Goal: Information Seeking & Learning: Learn about a topic

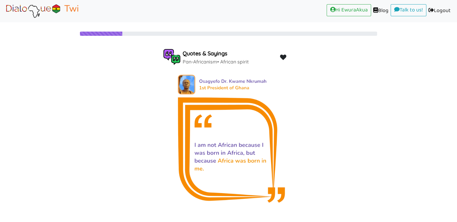
click at [49, 8] on img at bounding box center [42, 10] width 76 height 15
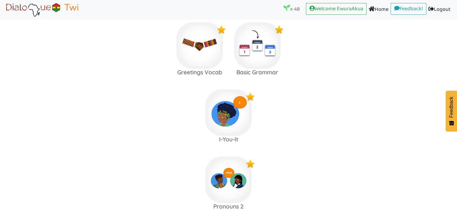
scroll to position [278, 0]
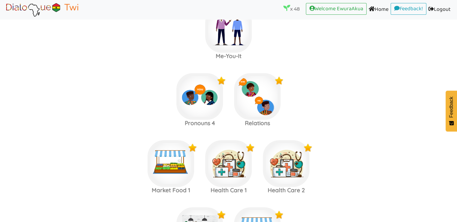
scroll to position [527, 0]
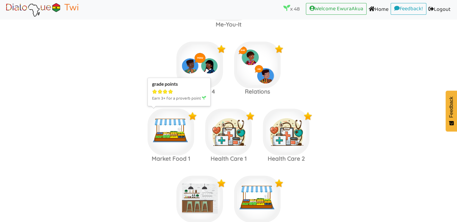
click at [179, 145] on img at bounding box center [171, 132] width 47 height 47
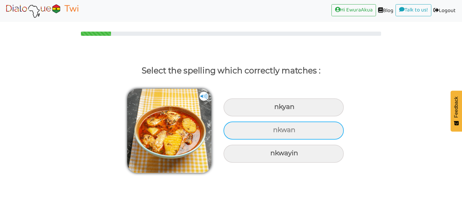
click at [256, 133] on div "nkwan" at bounding box center [283, 130] width 120 height 18
click at [272, 132] on input "nkwan" at bounding box center [274, 130] width 4 height 4
radio input "true"
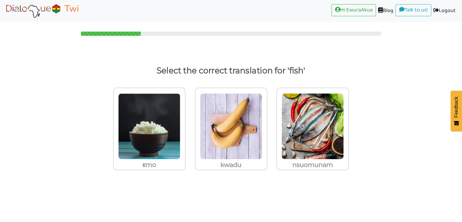
click at [276, 130] on label "nsuomunam" at bounding box center [313, 133] width 82 height 100
click at [348, 125] on input "nsuomunam" at bounding box center [350, 122] width 5 height 5
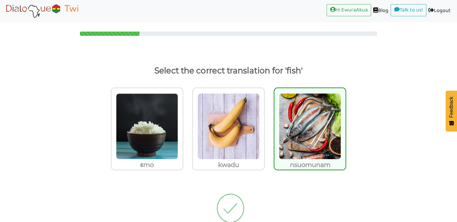
click at [285, 126] on img at bounding box center [310, 126] width 62 height 66
click at [346, 125] on input "nsuomunam" at bounding box center [348, 122] width 5 height 5
radio input "true"
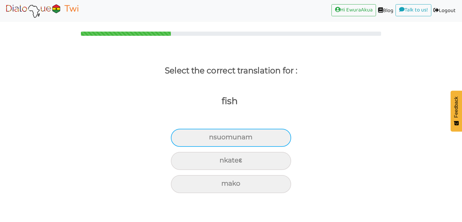
click at [232, 135] on div "nsuomunam" at bounding box center [231, 138] width 120 height 18
click at [213, 135] on input "nsuomunam" at bounding box center [212, 137] width 4 height 4
radio input "true"
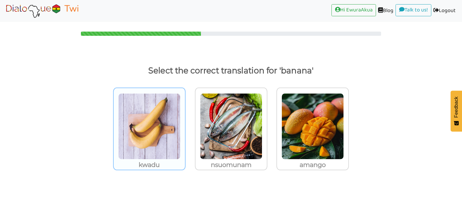
click at [164, 122] on img at bounding box center [149, 126] width 62 height 66
click at [185, 122] on input "kwadu" at bounding box center [187, 122] width 5 height 5
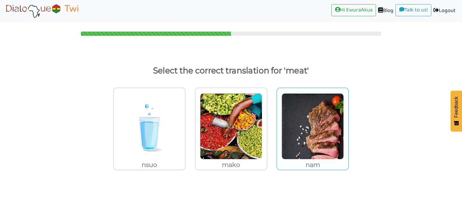
click at [293, 125] on img at bounding box center [312, 126] width 62 height 66
click at [348, 125] on input "nam" at bounding box center [350, 122] width 5 height 5
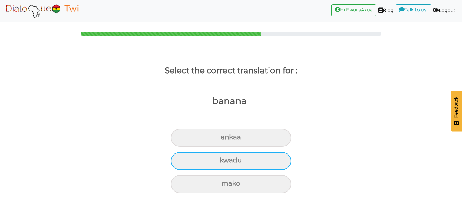
click at [249, 161] on div "kwadu" at bounding box center [231, 161] width 120 height 18
click at [224, 161] on input "kwadu" at bounding box center [222, 160] width 4 height 4
radio input "true"
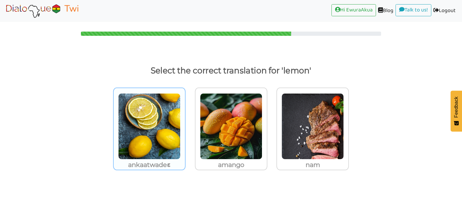
click at [163, 133] on img at bounding box center [149, 126] width 62 height 66
click at [185, 125] on input "ankaatwadeɛ" at bounding box center [187, 122] width 5 height 5
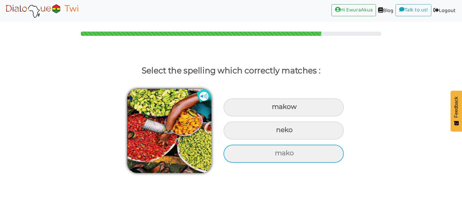
click at [249, 152] on div "mako" at bounding box center [283, 154] width 120 height 18
click at [274, 152] on input "mako" at bounding box center [276, 153] width 4 height 4
radio input "true"
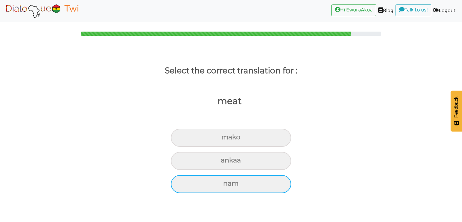
click at [238, 181] on div "nam" at bounding box center [231, 184] width 120 height 18
click at [228, 182] on input "nam" at bounding box center [226, 184] width 4 height 4
radio input "true"
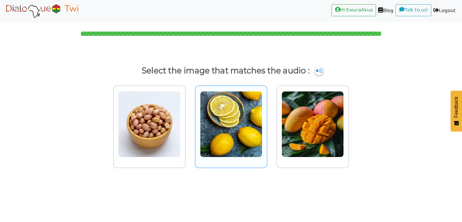
click at [219, 115] on img at bounding box center [231, 124] width 62 height 66
click at [267, 118] on input "radio" at bounding box center [269, 120] width 5 height 5
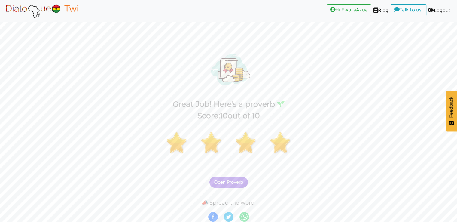
click at [224, 184] on span "Open Proverb" at bounding box center [228, 182] width 29 height 5
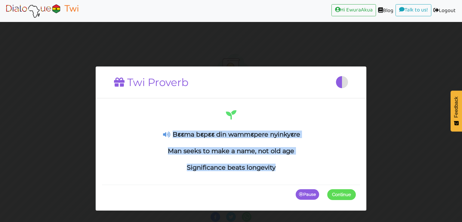
drag, startPoint x: 275, startPoint y: 171, endPoint x: 172, endPoint y: 133, distance: 109.6
click at [172, 133] on div "Bɛɛma bɛpɛɛ din wammɛpere nyinkyɛre Man seeks to make a name, not old age Signi…" at bounding box center [231, 140] width 250 height 63
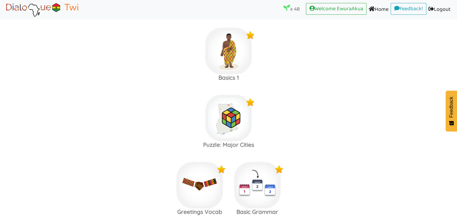
scroll to position [609, 0]
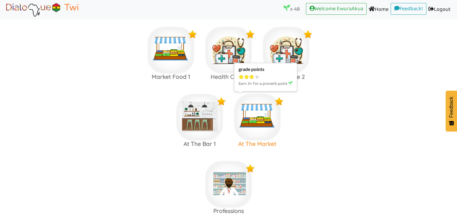
click at [250, 115] on img at bounding box center [257, 117] width 47 height 47
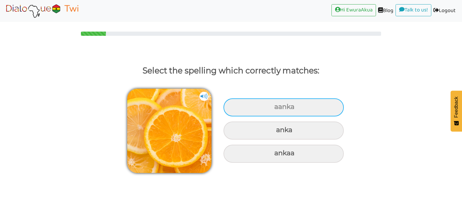
click at [238, 114] on div "aanka" at bounding box center [283, 107] width 120 height 18
click at [273, 109] on input "aanka" at bounding box center [275, 107] width 4 height 4
radio input "true"
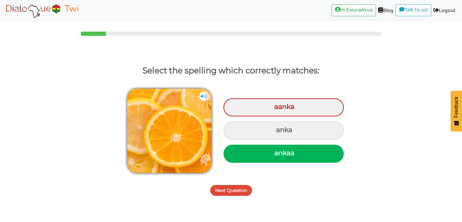
click at [229, 193] on button "Next Question" at bounding box center [231, 190] width 42 height 11
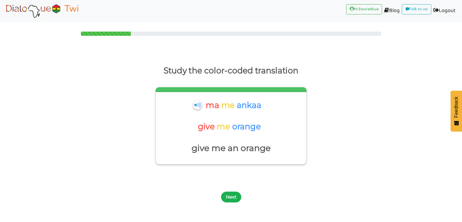
click at [232, 196] on button "Next" at bounding box center [231, 197] width 20 height 11
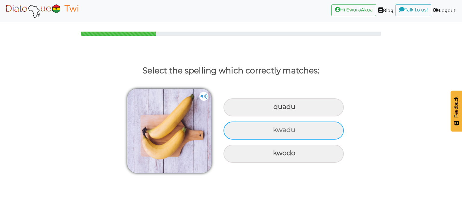
click at [249, 134] on div "kwadu" at bounding box center [283, 130] width 120 height 18
click at [272, 132] on input "kwadu" at bounding box center [274, 130] width 4 height 4
radio input "true"
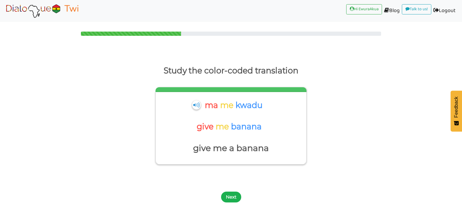
click at [231, 192] on button "Next" at bounding box center [231, 197] width 20 height 11
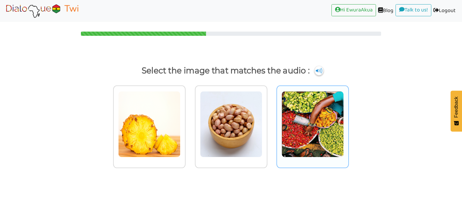
click at [317, 127] on img at bounding box center [312, 124] width 62 height 66
click at [348, 123] on input "radio" at bounding box center [350, 120] width 5 height 5
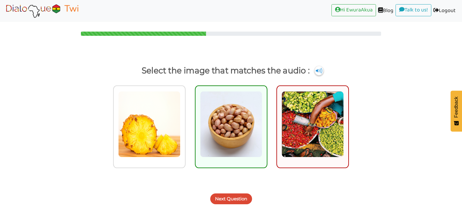
click at [241, 198] on button "Next Question" at bounding box center [231, 198] width 42 height 11
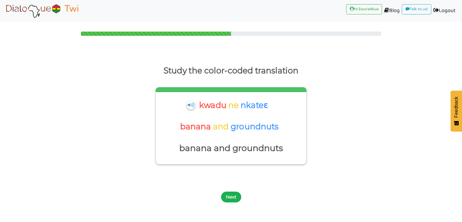
click at [236, 199] on button "Next" at bounding box center [231, 197] width 20 height 11
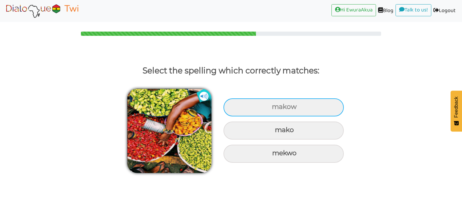
click at [261, 107] on div "makow" at bounding box center [283, 107] width 120 height 18
click at [271, 107] on input "makow" at bounding box center [273, 107] width 4 height 4
radio input "true"
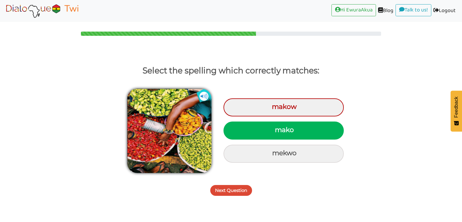
click at [236, 191] on button "Next Question" at bounding box center [231, 190] width 42 height 11
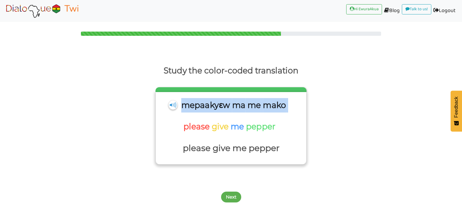
drag, startPoint x: 296, startPoint y: 107, endPoint x: 184, endPoint y: 105, distance: 112.8
click at [184, 105] on div "mepaakyɛw ma me mako please give me pepper please give me pepper" at bounding box center [231, 126] width 144 height 57
copy div "mepaakyɛw ma me mako"
click at [232, 196] on button "Next" at bounding box center [231, 197] width 20 height 11
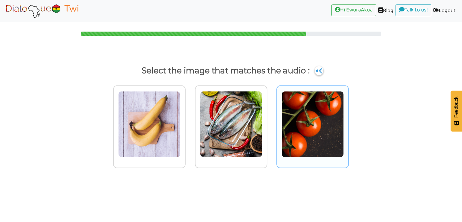
click at [304, 119] on img at bounding box center [312, 124] width 62 height 66
click at [348, 119] on input "radio" at bounding box center [350, 120] width 5 height 5
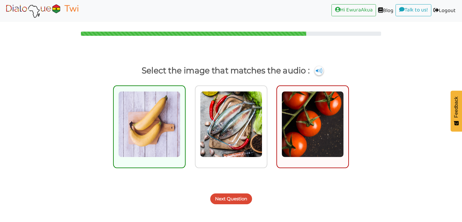
click at [237, 199] on button "Next Question" at bounding box center [231, 198] width 42 height 11
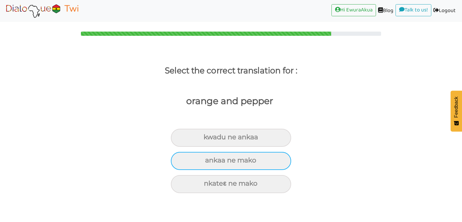
click at [206, 167] on div "ankaa ne mako" at bounding box center [231, 161] width 120 height 18
click at [206, 162] on input "ankaa ne mako" at bounding box center [208, 160] width 4 height 4
radio input "true"
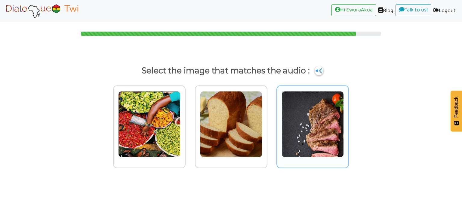
click at [315, 138] on img at bounding box center [312, 124] width 62 height 66
click at [348, 123] on input "radio" at bounding box center [350, 120] width 5 height 5
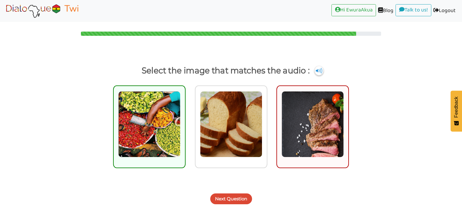
click at [227, 198] on button "Next Question" at bounding box center [231, 198] width 42 height 11
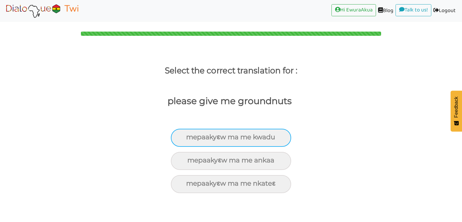
click at [229, 142] on div "mepaakyɛw ma me kwadu" at bounding box center [231, 138] width 120 height 18
click at [191, 139] on input "mepaakyɛw ma me kwadu" at bounding box center [189, 137] width 4 height 4
radio input "true"
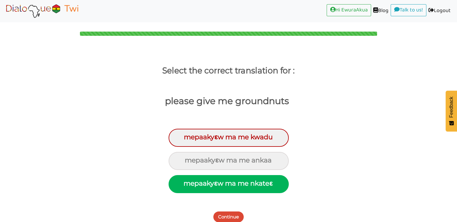
click at [229, 216] on button "Continue" at bounding box center [228, 216] width 30 height 11
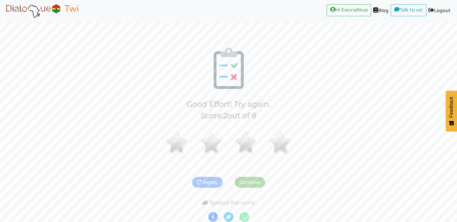
scroll to position [1, 0]
click at [40, 6] on img at bounding box center [42, 10] width 76 height 15
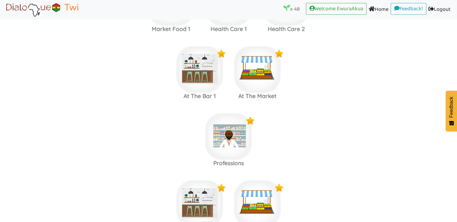
scroll to position [660, 0]
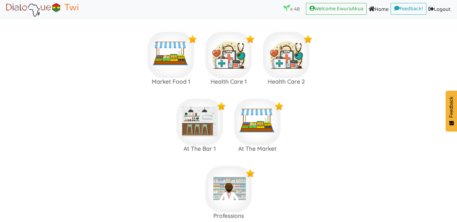
scroll to position [603, 0]
click at [239, 51] on img at bounding box center [228, 55] width 47 height 47
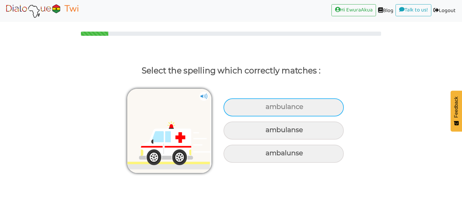
click at [239, 107] on div "ambulance" at bounding box center [283, 107] width 120 height 18
click at [264, 107] on input "ambulance" at bounding box center [266, 107] width 4 height 4
radio input "true"
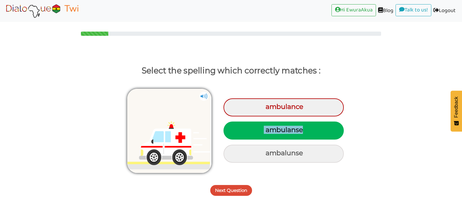
drag, startPoint x: 308, startPoint y: 129, endPoint x: 267, endPoint y: 129, distance: 40.9
click at [258, 129] on div "ambulanse" at bounding box center [283, 130] width 120 height 18
copy div "ambulanse"
click at [232, 190] on button "Next Question" at bounding box center [231, 190] width 42 height 11
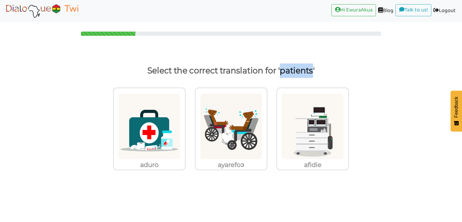
drag, startPoint x: 279, startPoint y: 74, endPoint x: 311, endPoint y: 75, distance: 32.2
click at [311, 75] on p "Select the correct translation for 'patients'" at bounding box center [230, 70] width 439 height 14
copy p "patients"
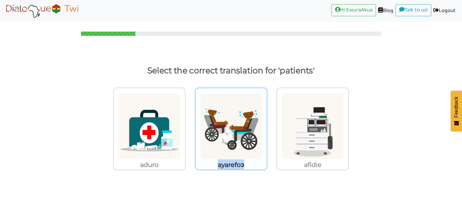
drag, startPoint x: 250, startPoint y: 164, endPoint x: 216, endPoint y: 165, distance: 34.3
click at [216, 165] on p "ayarefoɔ" at bounding box center [230, 164] width 71 height 11
copy p "ayarefoɔ"
click at [226, 133] on img at bounding box center [231, 126] width 62 height 66
click at [267, 125] on input "ayarefoɔ" at bounding box center [269, 122] width 5 height 5
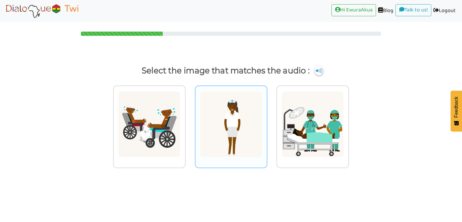
click at [216, 126] on img at bounding box center [231, 124] width 62 height 66
click at [267, 123] on input "radio" at bounding box center [269, 120] width 5 height 5
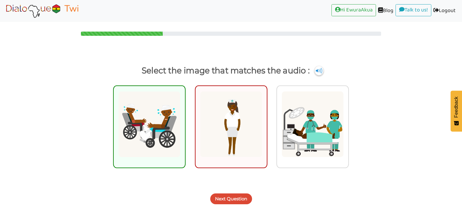
click at [239, 199] on button "Next Question" at bounding box center [231, 198] width 42 height 11
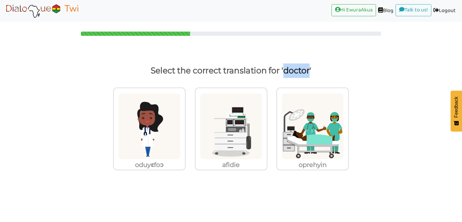
drag, startPoint x: 284, startPoint y: 73, endPoint x: 308, endPoint y: 75, distance: 23.5
click at [308, 75] on p "Select the correct translation for 'doctor'" at bounding box center [230, 70] width 439 height 14
copy p "doctor"
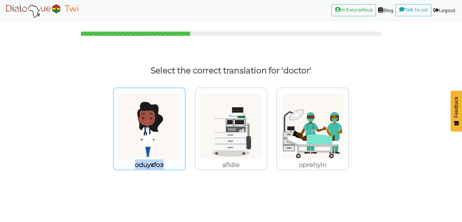
drag, startPoint x: 167, startPoint y: 165, endPoint x: 135, endPoint y: 164, distance: 31.9
click at [135, 164] on p "oduyɛfoɔ" at bounding box center [149, 164] width 71 height 11
copy p "oduyɛfoɔ"
click at [175, 135] on img at bounding box center [149, 126] width 62 height 66
click at [185, 125] on input "oduyɛfoɔ" at bounding box center [187, 122] width 5 height 5
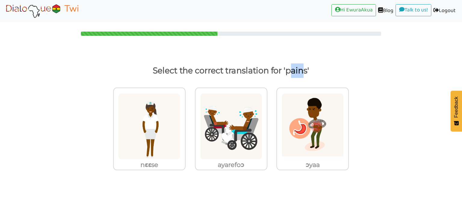
drag, startPoint x: 288, startPoint y: 73, endPoint x: 302, endPoint y: 73, distance: 13.8
click at [302, 73] on p "Select the correct translation for 'pains'" at bounding box center [230, 70] width 439 height 14
drag, startPoint x: 286, startPoint y: 71, endPoint x: 306, endPoint y: 71, distance: 20.5
click at [306, 71] on p "Select the correct translation for 'pains'" at bounding box center [230, 70] width 439 height 14
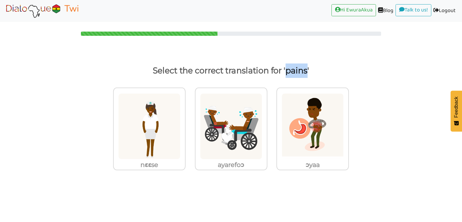
copy p "pains"
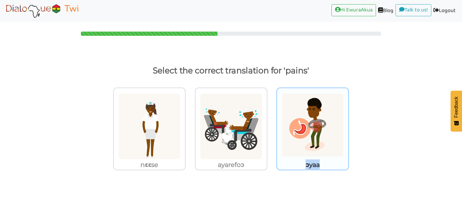
drag, startPoint x: 304, startPoint y: 164, endPoint x: 319, endPoint y: 165, distance: 14.7
click at [319, 165] on p "ɔyaa" at bounding box center [312, 164] width 71 height 11
copy p "ɔyaa"
click at [302, 148] on img at bounding box center [312, 126] width 62 height 66
click at [348, 125] on input "ɔyaa" at bounding box center [350, 122] width 5 height 5
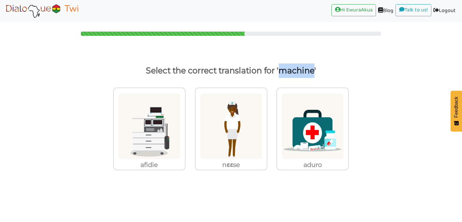
drag, startPoint x: 279, startPoint y: 74, endPoint x: 312, endPoint y: 74, distance: 32.8
click at [312, 74] on p "Select the correct translation for 'machine'" at bounding box center [230, 70] width 439 height 14
copy p "machine"
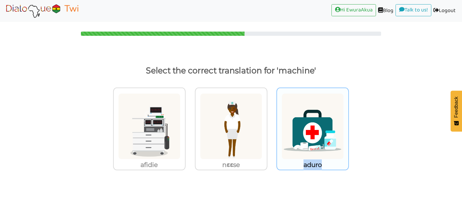
drag, startPoint x: 329, startPoint y: 166, endPoint x: 304, endPoint y: 164, distance: 25.3
click at [304, 164] on p "aduro" at bounding box center [312, 164] width 71 height 11
copy p "aduro"
click at [307, 145] on img at bounding box center [312, 126] width 62 height 66
click at [348, 125] on input "aduro" at bounding box center [350, 122] width 5 height 5
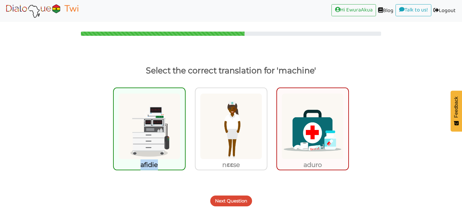
drag, startPoint x: 164, startPoint y: 163, endPoint x: 138, endPoint y: 163, distance: 25.9
click at [138, 163] on p "afidie" at bounding box center [149, 164] width 71 height 11
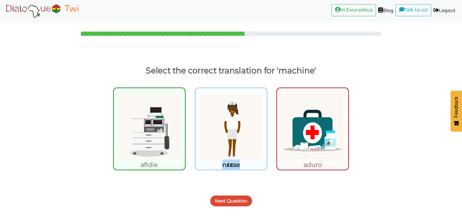
drag, startPoint x: 243, startPoint y: 164, endPoint x: 221, endPoint y: 164, distance: 21.4
click at [221, 164] on p "nɛɛse" at bounding box center [230, 164] width 71 height 11
click at [237, 201] on button "Next Question" at bounding box center [231, 200] width 42 height 11
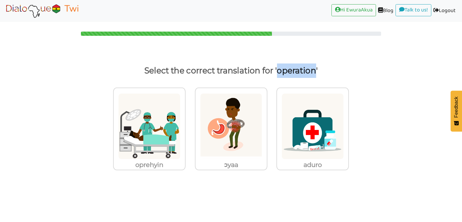
drag, startPoint x: 277, startPoint y: 71, endPoint x: 316, endPoint y: 72, distance: 38.8
click at [316, 72] on p "Select the correct translation for 'operation'" at bounding box center [230, 70] width 439 height 14
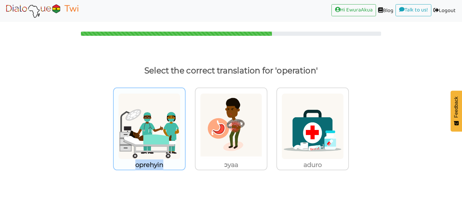
drag, startPoint x: 167, startPoint y: 164, endPoint x: 137, endPoint y: 163, distance: 30.1
click at [137, 163] on p "oprehyin" at bounding box center [149, 164] width 71 height 11
click at [143, 135] on img at bounding box center [149, 126] width 62 height 66
click at [185, 125] on input "oprehyin" at bounding box center [187, 122] width 5 height 5
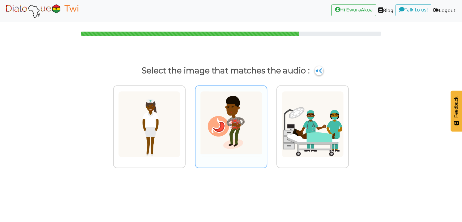
click at [220, 143] on img at bounding box center [231, 124] width 62 height 66
click at [267, 123] on input "radio" at bounding box center [269, 120] width 5 height 5
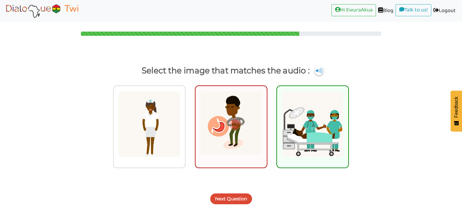
click at [232, 195] on button "Next Question" at bounding box center [231, 198] width 42 height 11
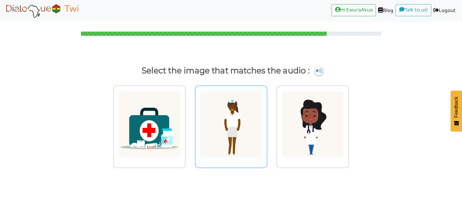
click at [208, 141] on img at bounding box center [231, 124] width 62 height 66
click at [267, 123] on input "radio" at bounding box center [269, 120] width 5 height 5
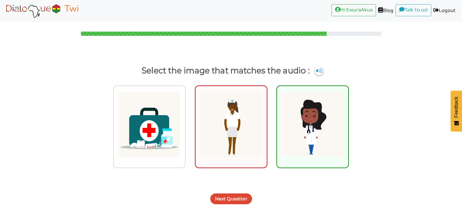
click at [224, 199] on button "Next Question" at bounding box center [231, 198] width 42 height 11
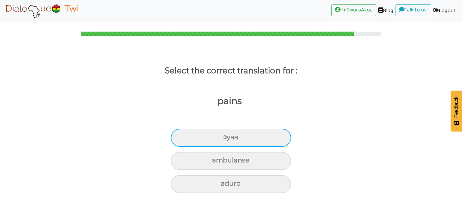
click at [224, 141] on div "ɔyaa" at bounding box center [231, 138] width 120 height 18
click at [224, 139] on input "ɔyaa" at bounding box center [226, 137] width 4 height 4
radio input "true"
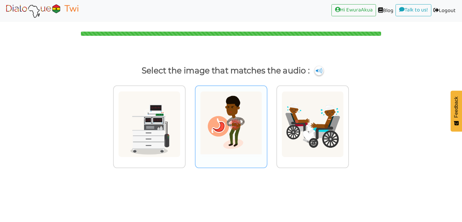
click at [244, 131] on img at bounding box center [231, 124] width 62 height 66
click at [267, 123] on input "radio" at bounding box center [269, 120] width 5 height 5
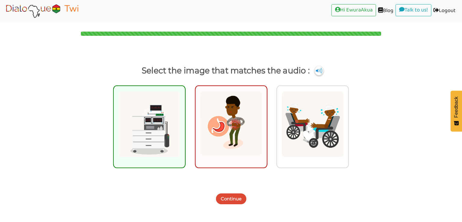
click at [232, 198] on button "Continue" at bounding box center [231, 198] width 30 height 11
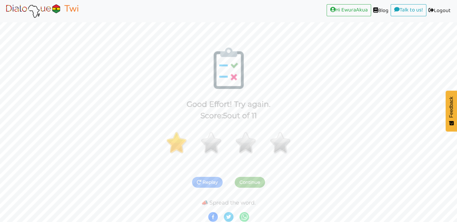
click at [65, 17] on img at bounding box center [42, 10] width 76 height 15
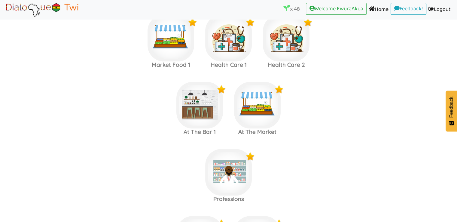
scroll to position [621, 0]
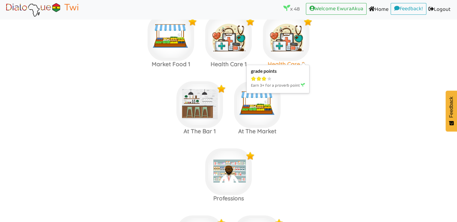
click at [300, 36] on img at bounding box center [286, 37] width 47 height 47
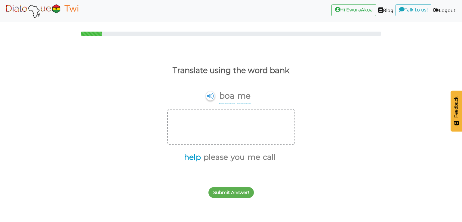
click at [193, 158] on button "help" at bounding box center [191, 157] width 19 height 11
click at [242, 161] on button "me" at bounding box center [242, 157] width 15 height 11
click at [237, 194] on button "Submit Answer!" at bounding box center [230, 192] width 45 height 11
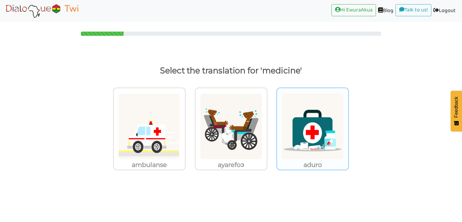
click at [302, 141] on img at bounding box center [312, 126] width 62 height 66
click at [348, 125] on input "aduro" at bounding box center [350, 122] width 5 height 5
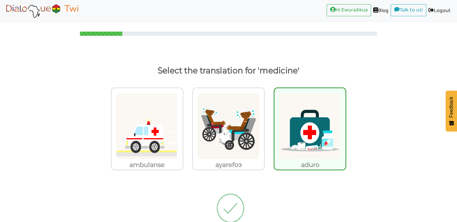
click at [229, 213] on img at bounding box center [230, 208] width 57 height 60
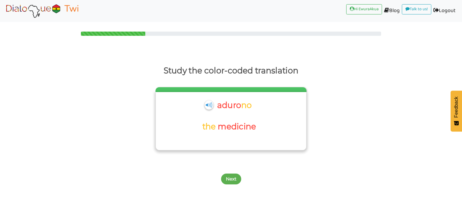
drag, startPoint x: 259, startPoint y: 103, endPoint x: 218, endPoint y: 105, distance: 41.5
click at [218, 105] on div "aduro no" at bounding box center [231, 109] width 144 height 22
click at [229, 177] on button "Next" at bounding box center [231, 178] width 20 height 11
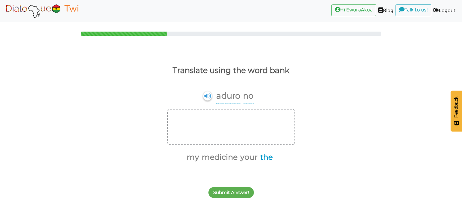
click at [262, 157] on button "the" at bounding box center [265, 157] width 15 height 11
click at [230, 155] on button "medicine" at bounding box center [226, 157] width 38 height 11
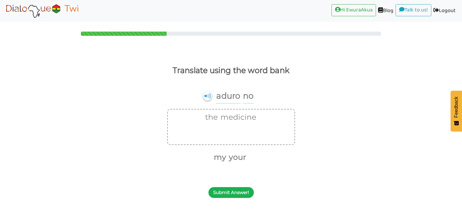
click at [232, 191] on button "Submit Answer!" at bounding box center [230, 192] width 45 height 11
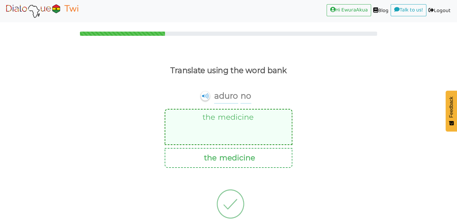
click at [235, 207] on img at bounding box center [230, 204] width 57 height 60
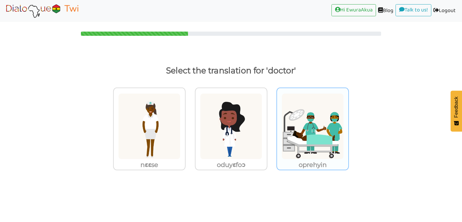
click at [308, 111] on img at bounding box center [312, 126] width 62 height 66
click at [348, 120] on input "oprehyin" at bounding box center [350, 122] width 5 height 5
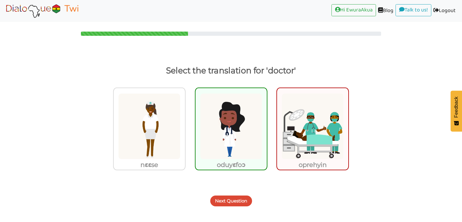
click at [236, 202] on button "Next Question" at bounding box center [231, 200] width 42 height 11
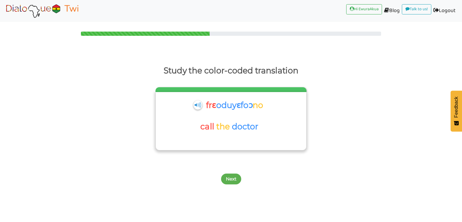
drag, startPoint x: 269, startPoint y: 107, endPoint x: 204, endPoint y: 104, distance: 65.0
click at [204, 104] on div "frɛ oduyɛfoɔ no" at bounding box center [231, 109] width 144 height 22
click at [235, 176] on button "Next" at bounding box center [231, 178] width 20 height 11
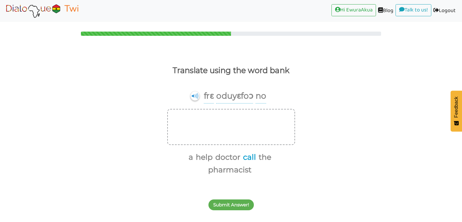
click at [247, 156] on button "call" at bounding box center [248, 157] width 15 height 11
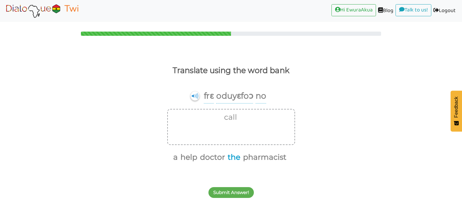
click at [235, 156] on button "the" at bounding box center [233, 157] width 15 height 11
click at [225, 156] on button "doctor" at bounding box center [219, 157] width 27 height 11
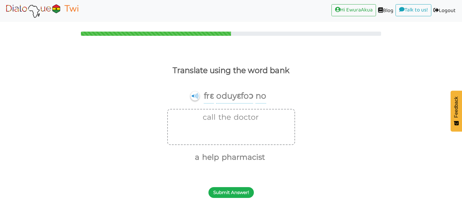
click at [230, 194] on button "Submit Answer!" at bounding box center [230, 192] width 45 height 11
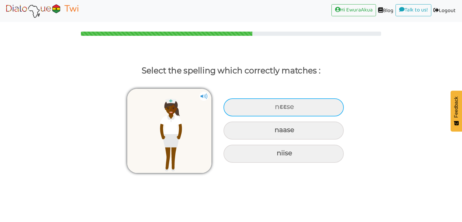
click at [269, 105] on div "nɛɛse" at bounding box center [283, 107] width 120 height 18
click at [274, 105] on input "nɛɛse" at bounding box center [276, 107] width 4 height 4
radio input "true"
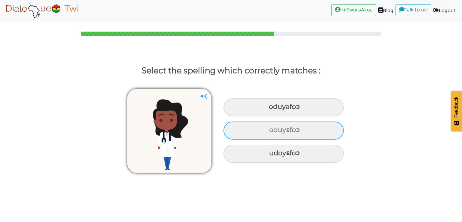
click at [253, 130] on div "oduyɛfoɔ" at bounding box center [283, 130] width 120 height 18
click at [268, 130] on input "oduyɛfoɔ" at bounding box center [270, 130] width 4 height 4
radio input "true"
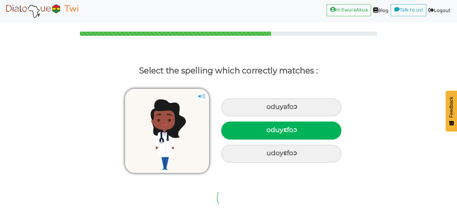
click at [232, 191] on img at bounding box center [230, 197] width 57 height 60
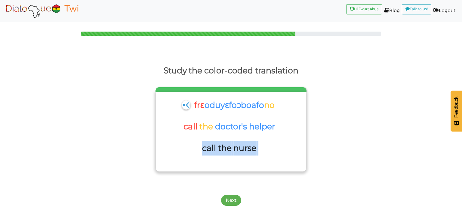
drag, startPoint x: 262, startPoint y: 152, endPoint x: 201, endPoint y: 147, distance: 60.9
click at [201, 147] on div "call the nurse" at bounding box center [231, 152] width 144 height 22
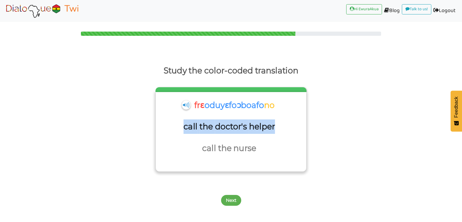
drag, startPoint x: 277, startPoint y: 124, endPoint x: 189, endPoint y: 130, distance: 88.3
click at [185, 127] on div "call the doctor's helper" at bounding box center [231, 130] width 144 height 22
drag, startPoint x: 287, startPoint y: 107, endPoint x: 191, endPoint y: 105, distance: 95.9
click at [191, 105] on div "frɛ oduyɛfoɔ boafo no" at bounding box center [231, 109] width 144 height 22
click at [233, 204] on button "Next" at bounding box center [231, 200] width 20 height 11
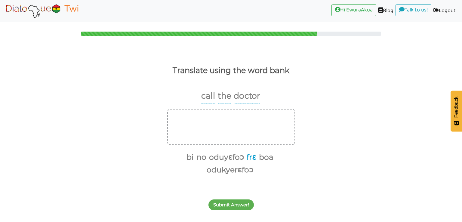
click at [252, 158] on button "frɛ" at bounding box center [250, 157] width 12 height 11
click at [207, 158] on button "no" at bounding box center [206, 157] width 12 height 11
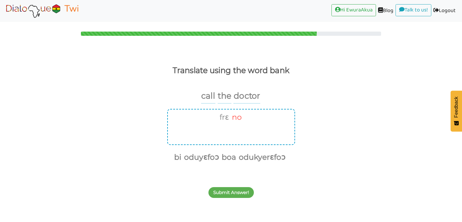
click at [239, 115] on button "no" at bounding box center [236, 117] width 12 height 11
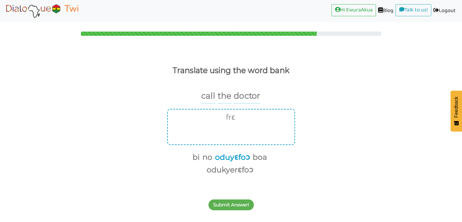
click at [235, 160] on button "oduyɛfoɔ" at bounding box center [231, 157] width 37 height 11
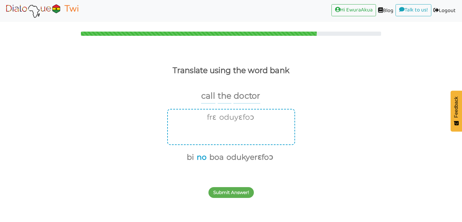
click at [200, 158] on button "no" at bounding box center [201, 157] width 12 height 11
click at [230, 195] on button "Submit Answer!" at bounding box center [230, 192] width 45 height 11
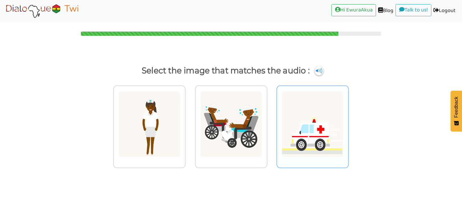
click at [292, 135] on img at bounding box center [312, 124] width 62 height 66
click at [348, 123] on input "radio" at bounding box center [350, 120] width 5 height 5
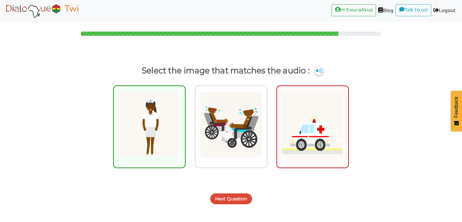
click at [242, 198] on button "Next Question" at bounding box center [231, 198] width 42 height 11
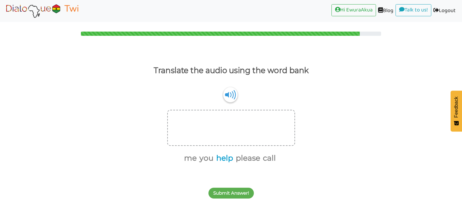
click at [223, 159] on button "help" at bounding box center [223, 157] width 19 height 11
click at [204, 159] on button "me" at bounding box center [199, 157] width 15 height 11
click at [226, 186] on div "Submit Answer!" at bounding box center [231, 190] width 462 height 24
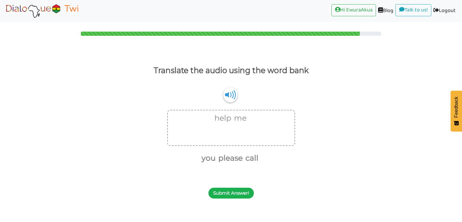
click at [227, 190] on button "Submit Answer!" at bounding box center [230, 193] width 45 height 11
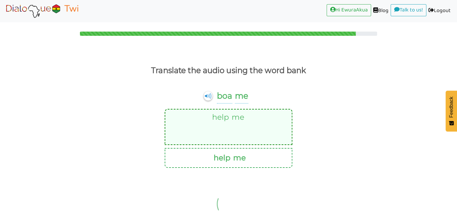
click at [231, 195] on img at bounding box center [230, 204] width 57 height 60
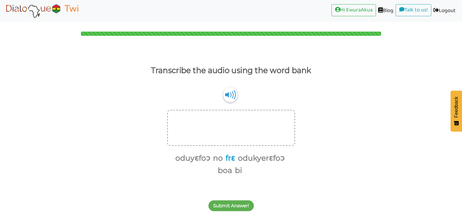
click at [230, 159] on button "frɛ" at bounding box center [229, 157] width 12 height 11
click at [195, 158] on button "oduyɛfoɔ" at bounding box center [189, 157] width 37 height 11
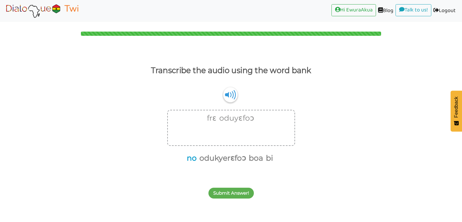
click at [192, 160] on button "no" at bounding box center [191, 157] width 12 height 11
click at [227, 193] on button "Submit Answer!" at bounding box center [230, 193] width 45 height 11
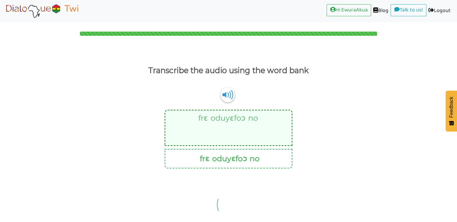
click at [231, 203] on img at bounding box center [230, 204] width 57 height 60
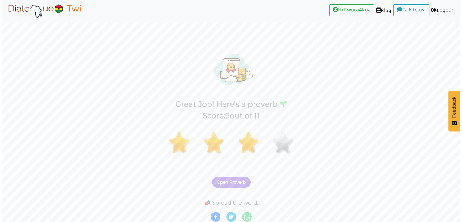
scroll to position [1, 0]
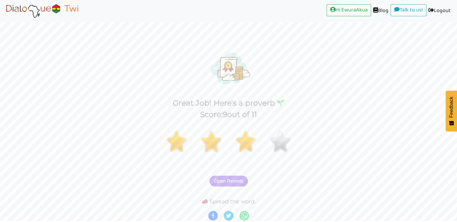
click at [227, 181] on span "Open Proverb" at bounding box center [228, 180] width 29 height 5
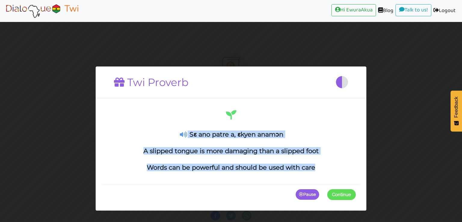
drag, startPoint x: 317, startPoint y: 170, endPoint x: 177, endPoint y: 132, distance: 144.6
click at [177, 132] on div "Sɛ ano patre a, ɛkyen anamɔn A slipped tongue is more damaging than a slipped f…" at bounding box center [231, 140] width 250 height 63
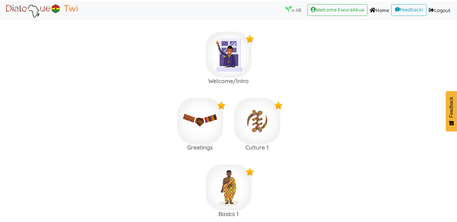
scroll to position [609, 0]
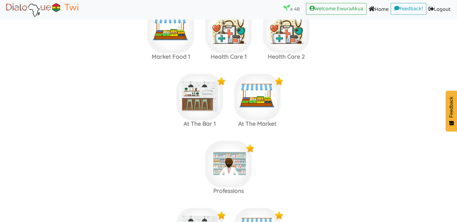
scroll to position [629, 0]
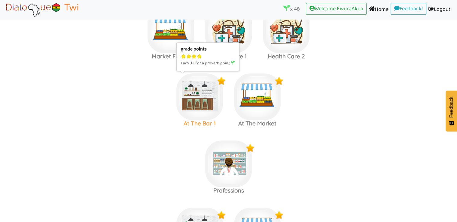
click at [196, 100] on img at bounding box center [199, 96] width 47 height 47
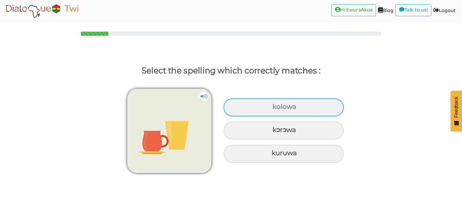
click at [245, 105] on div "kolowa" at bounding box center [283, 107] width 120 height 18
click at [271, 105] on input "kolowa" at bounding box center [273, 107] width 4 height 4
radio input "true"
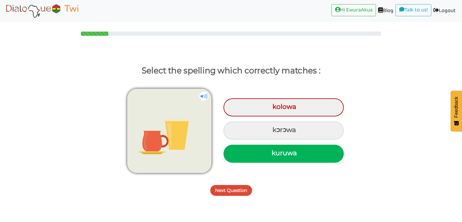
click at [221, 187] on button "Next Question" at bounding box center [231, 190] width 42 height 11
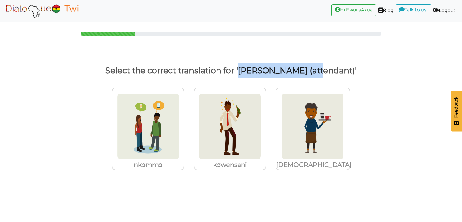
drag, startPoint x: 257, startPoint y: 70, endPoint x: 335, endPoint y: 72, distance: 77.9
click at [335, 72] on p "Select the correct translation for '[PERSON_NAME] (attendant)'" at bounding box center [230, 70] width 439 height 14
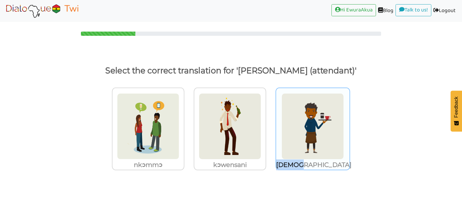
drag, startPoint x: 331, startPoint y: 167, endPoint x: 299, endPoint y: 169, distance: 31.9
click at [299, 169] on p "[DEMOGRAPHIC_DATA]" at bounding box center [312, 164] width 73 height 11
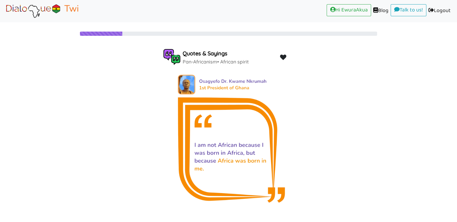
click at [49, 6] on img at bounding box center [42, 10] width 76 height 15
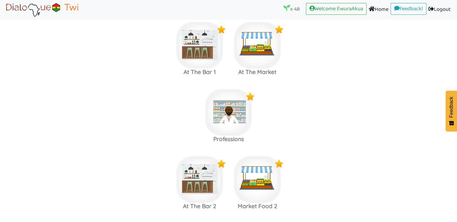
scroll to position [681, 0]
